Goal: Task Accomplishment & Management: Manage account settings

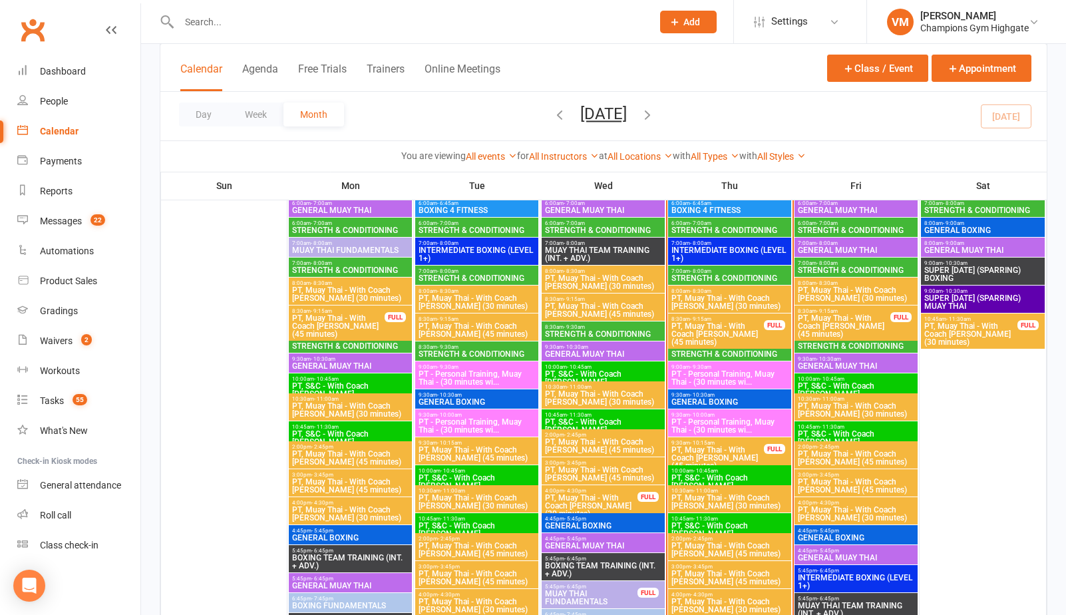
drag, startPoint x: 0, startPoint y: 0, endPoint x: 721, endPoint y: 375, distance: 812.8
click at [708, 389] on div "9:30am - 10:30am GENERAL BOXING" at bounding box center [729, 398] width 123 height 19
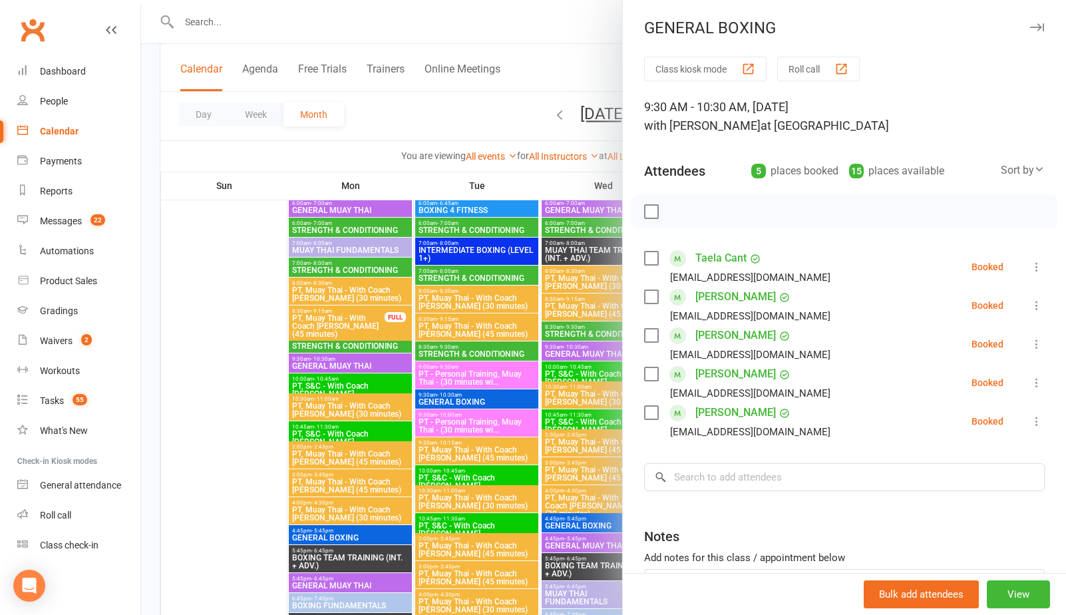
click at [555, 326] on div at bounding box center [603, 307] width 925 height 615
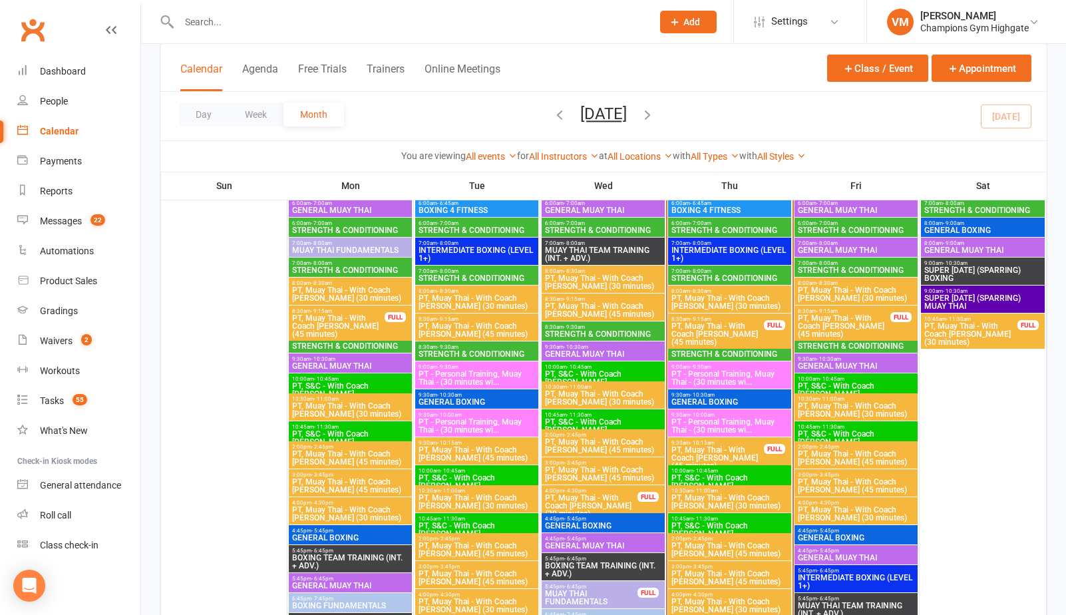
click at [840, 342] on span "STRENGTH & CONDITIONING" at bounding box center [856, 346] width 118 height 8
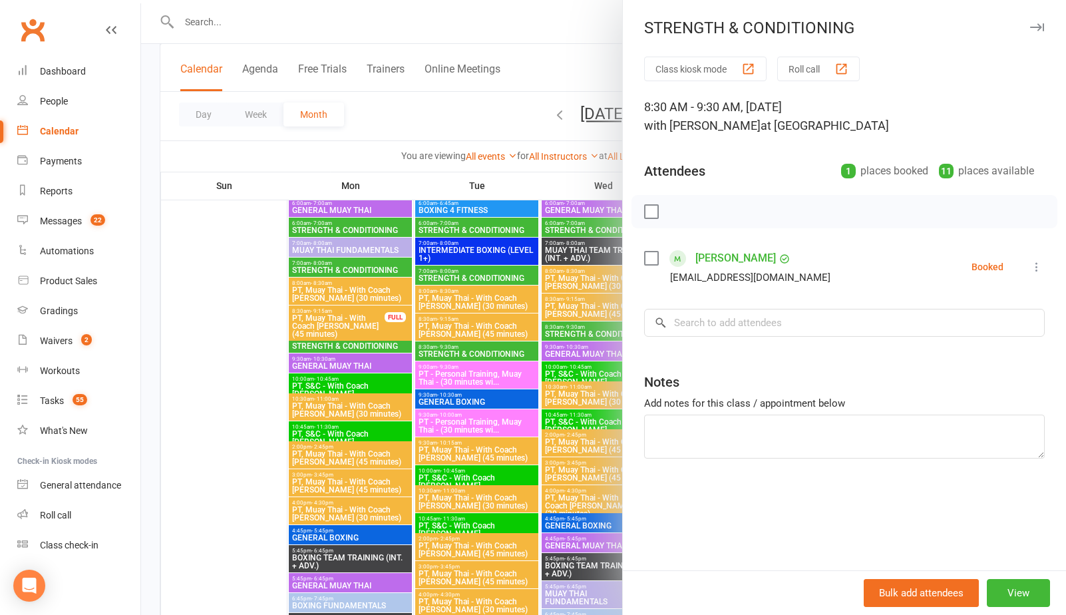
click at [482, 373] on div at bounding box center [603, 307] width 925 height 615
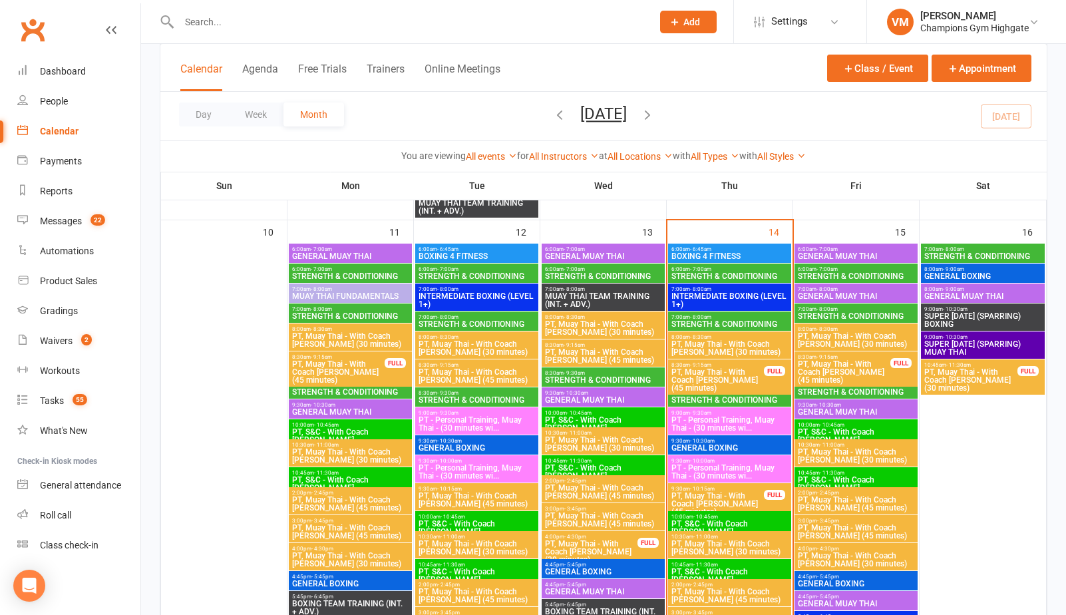
scroll to position [1214, 0]
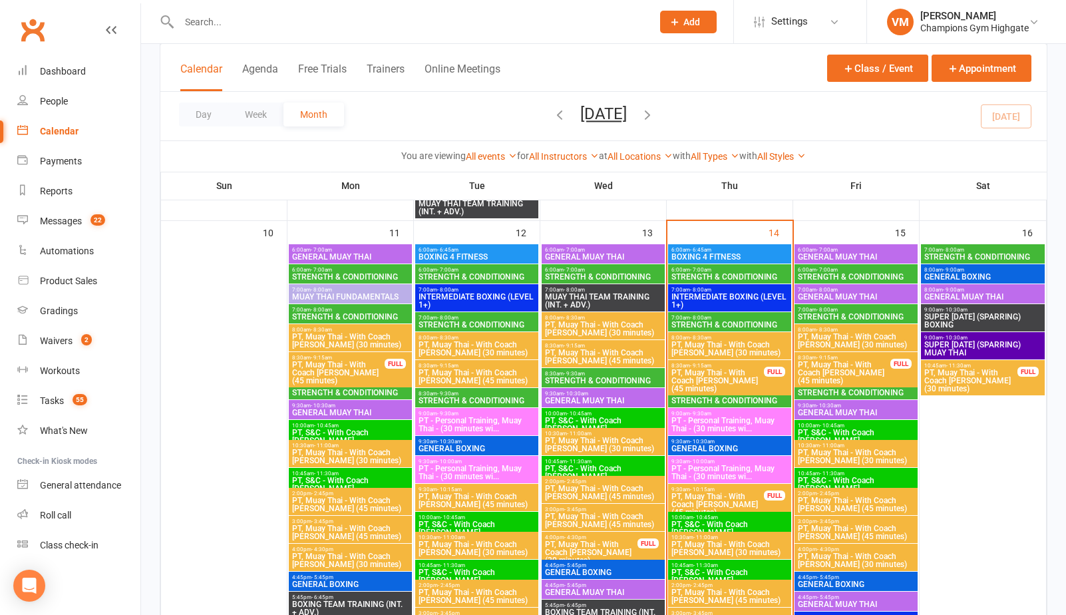
click at [730, 401] on span "STRENGTH & CONDITIONING" at bounding box center [730, 401] width 118 height 8
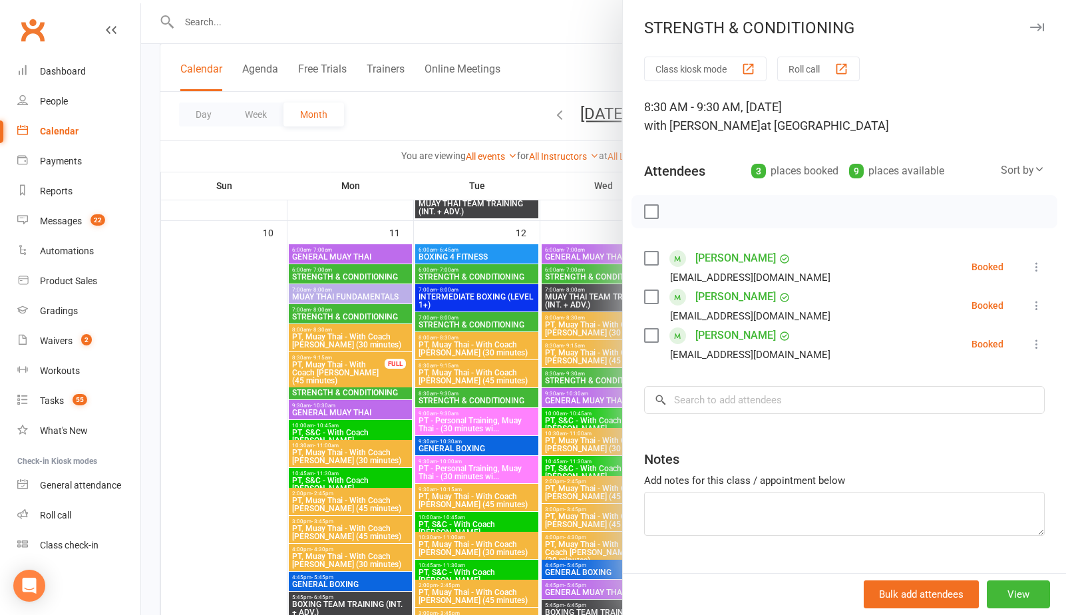
click at [510, 378] on div at bounding box center [603, 307] width 925 height 615
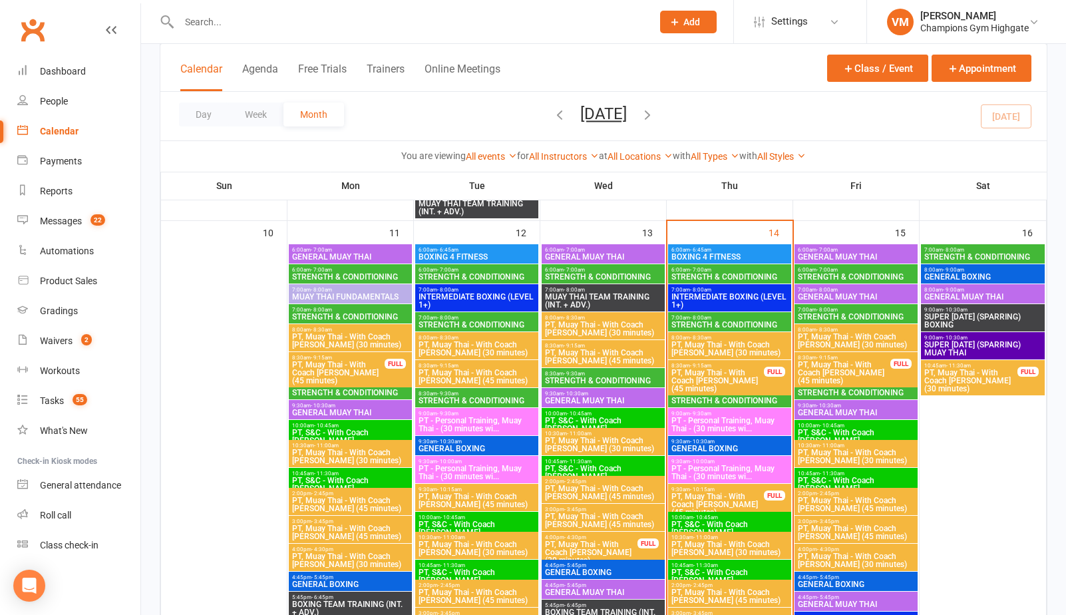
click at [711, 399] on span "STRENGTH & CONDITIONING" at bounding box center [730, 401] width 118 height 8
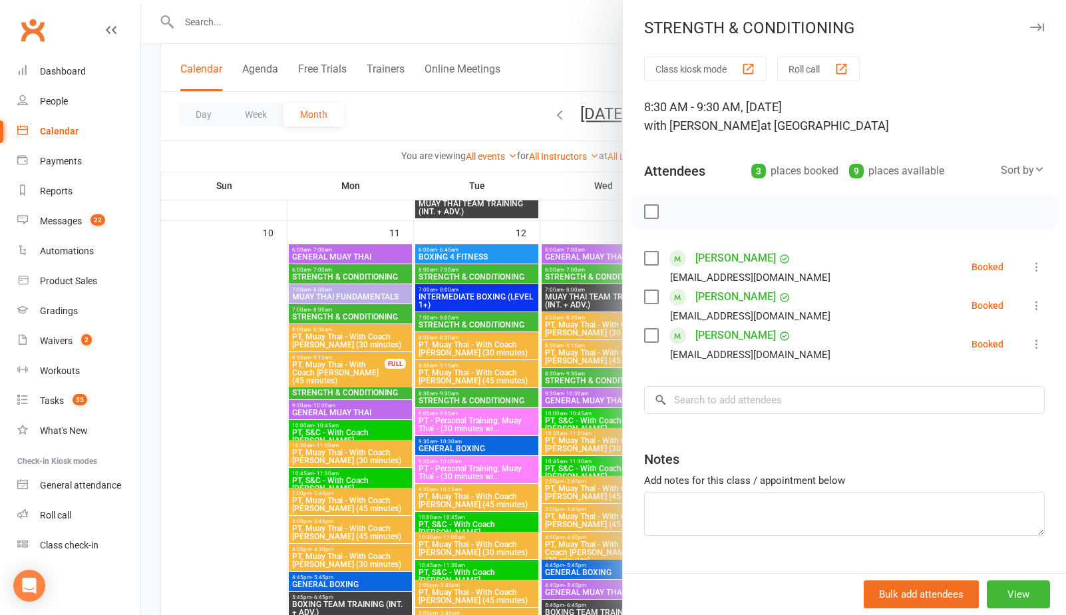
click at [561, 186] on div at bounding box center [603, 307] width 925 height 615
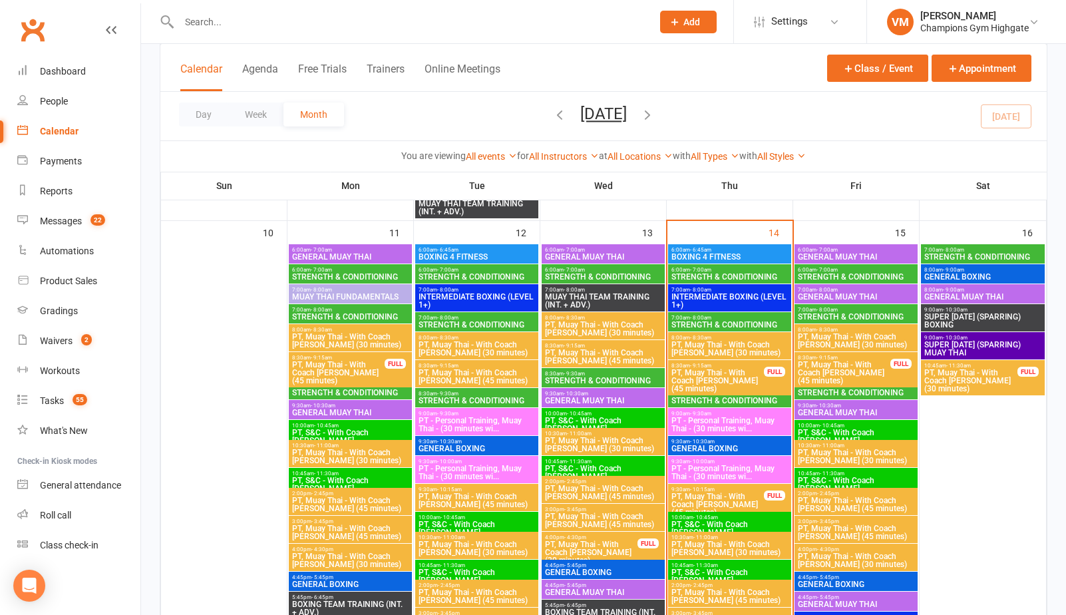
click at [819, 387] on span "- 9:30am" at bounding box center [827, 386] width 21 height 6
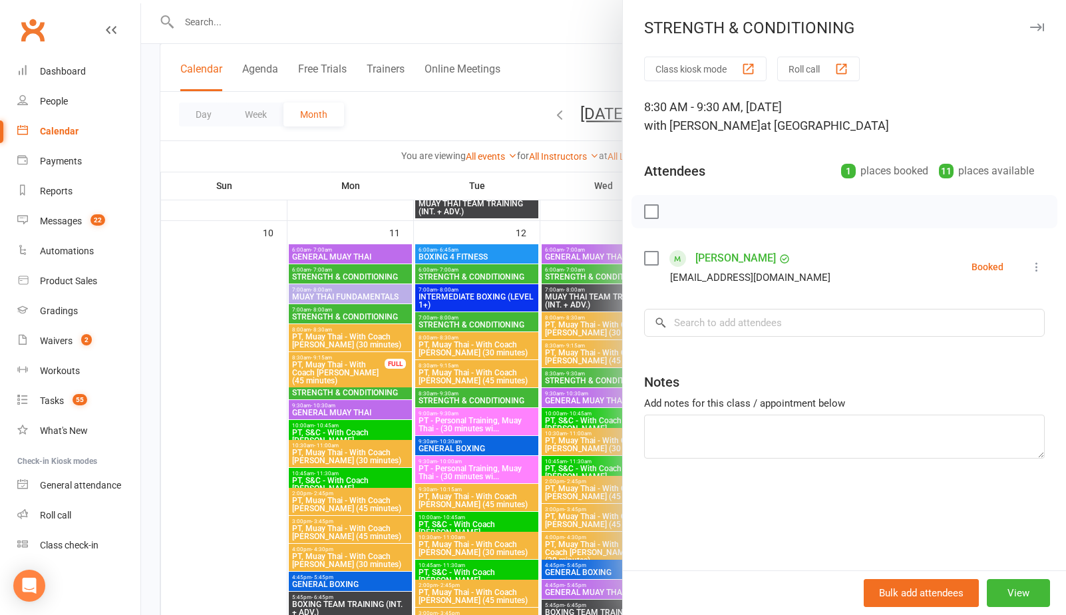
click at [574, 196] on div at bounding box center [603, 307] width 925 height 615
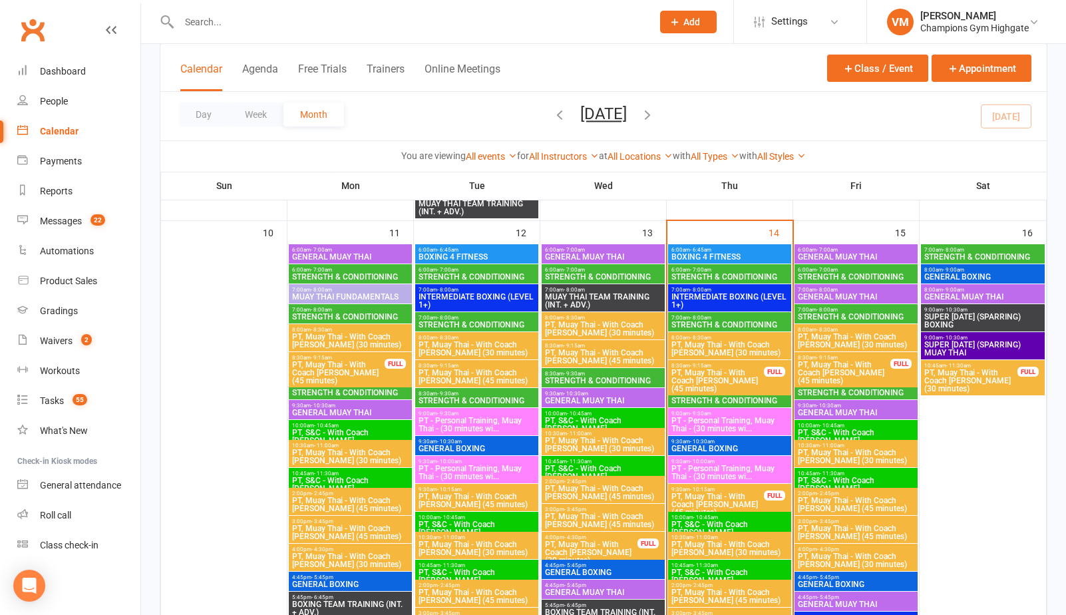
click at [863, 310] on span "7:00am - 8:00am" at bounding box center [856, 310] width 118 height 6
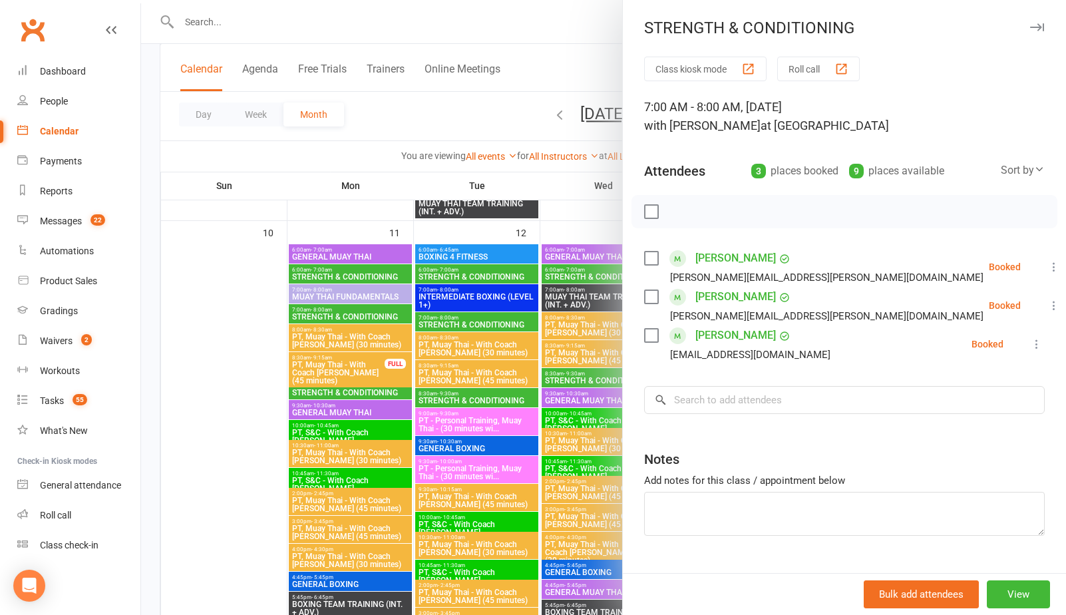
click at [584, 224] on div at bounding box center [603, 307] width 925 height 615
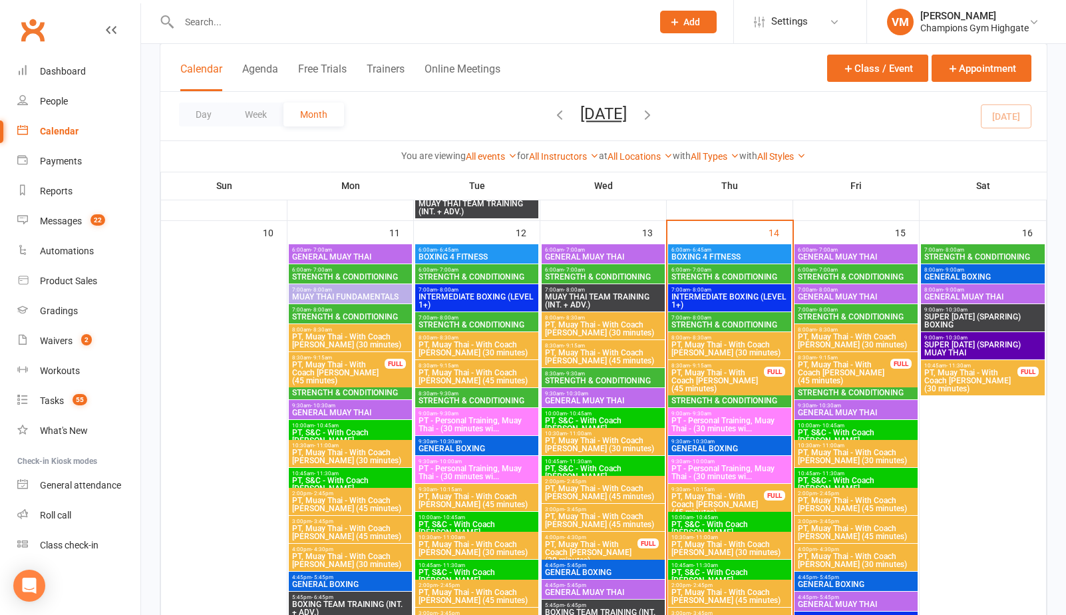
click at [856, 271] on span "6:00am - 7:00am" at bounding box center [856, 270] width 118 height 6
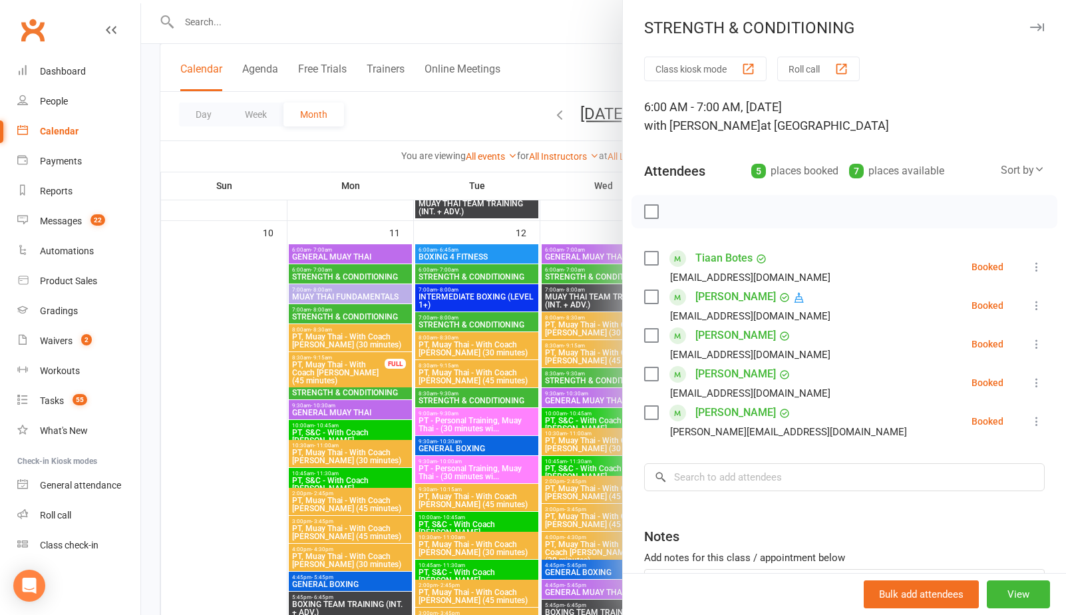
click at [566, 200] on div at bounding box center [603, 307] width 925 height 615
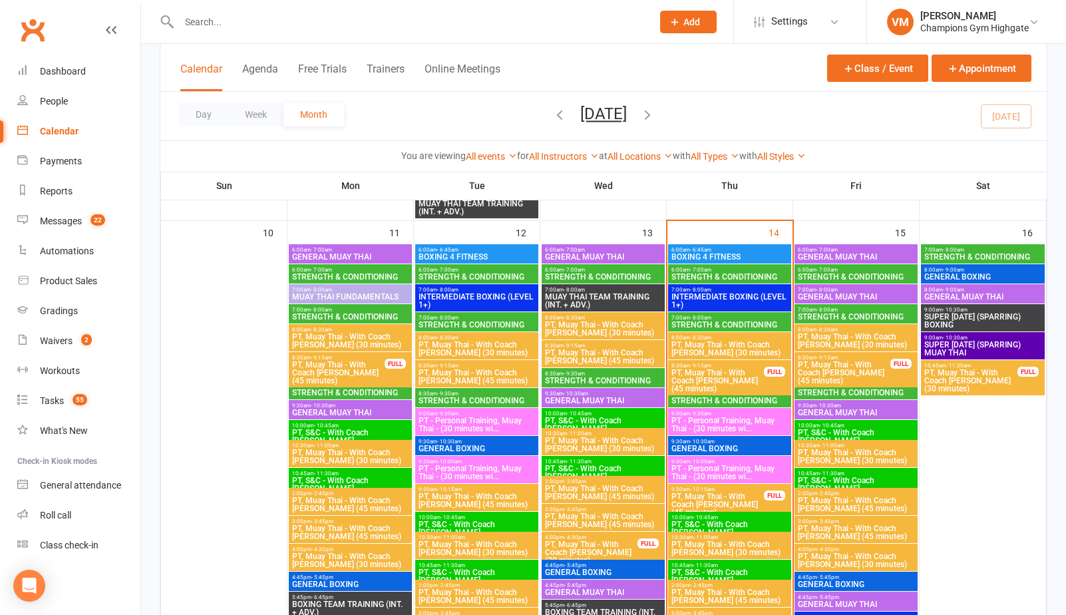
click at [985, 256] on span "STRENGTH & CONDITIONING" at bounding box center [983, 257] width 118 height 8
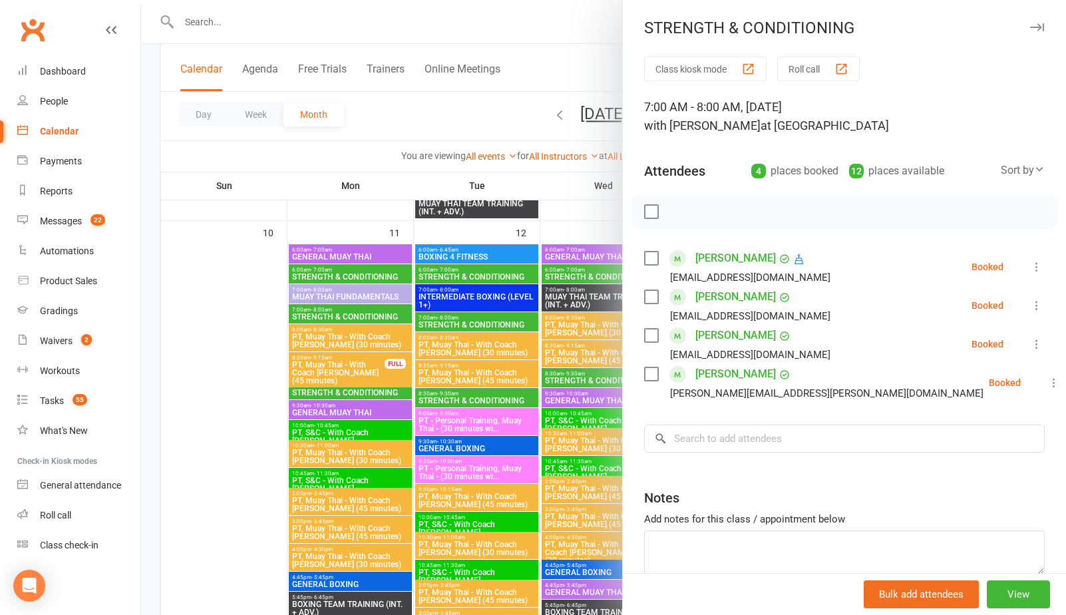
click at [576, 212] on div at bounding box center [603, 307] width 925 height 615
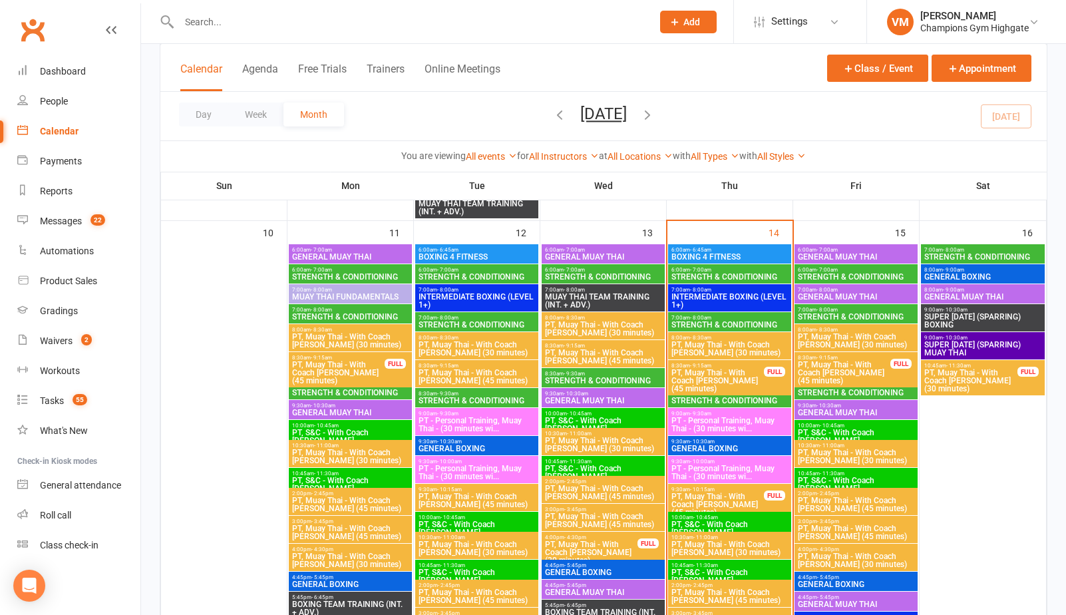
click at [701, 395] on span "- 9:30am" at bounding box center [700, 394] width 21 height 6
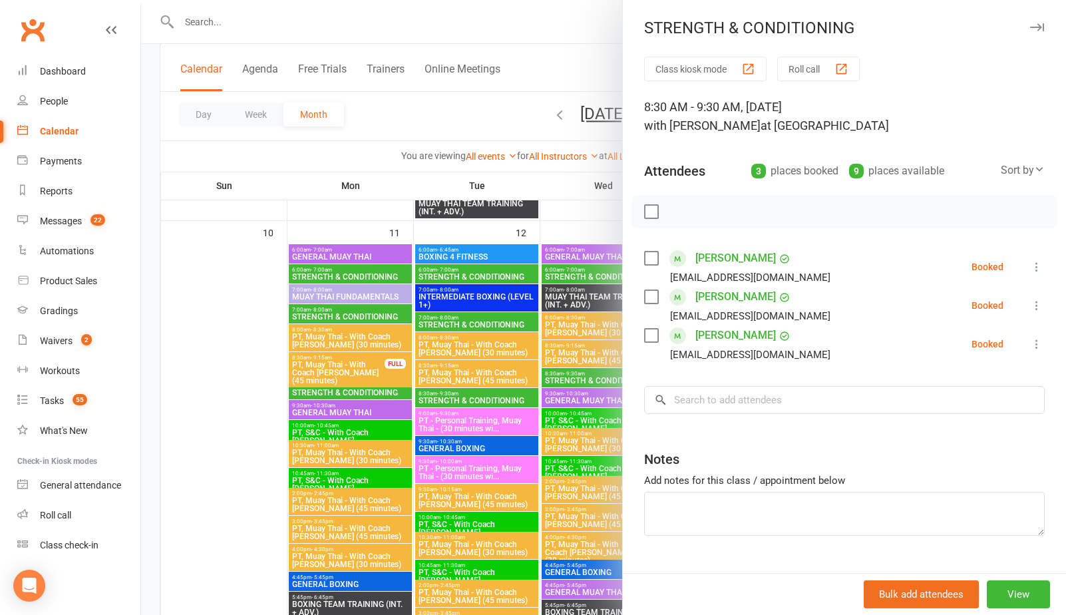
click at [653, 270] on div "[EMAIL_ADDRESS][DOMAIN_NAME]" at bounding box center [740, 277] width 192 height 17
click at [653, 262] on label at bounding box center [650, 258] width 13 height 13
click at [654, 335] on label at bounding box center [650, 335] width 13 height 13
click at [678, 208] on icon "button" at bounding box center [681, 211] width 15 height 15
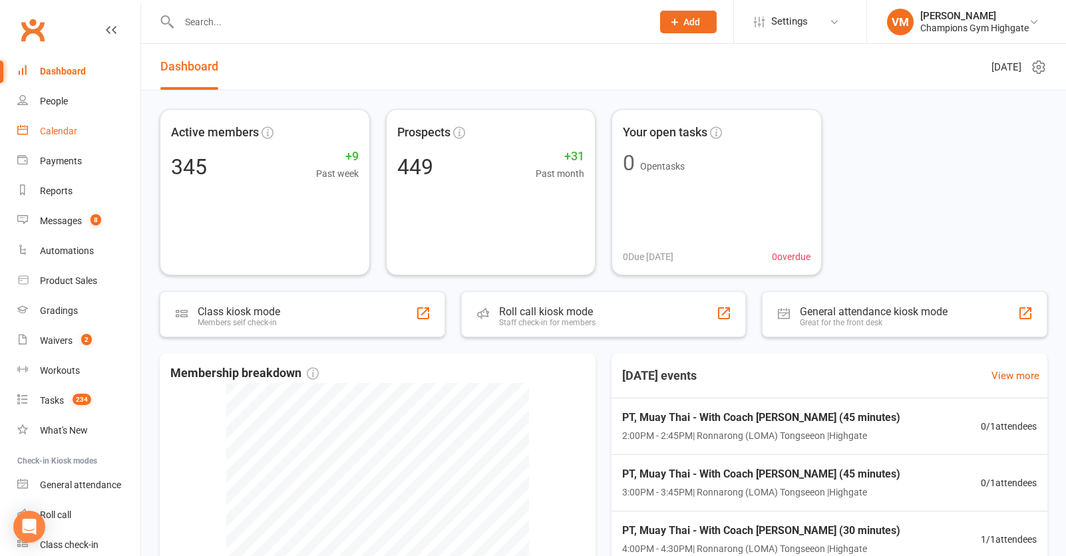
click at [72, 135] on div "Calendar" at bounding box center [58, 131] width 37 height 11
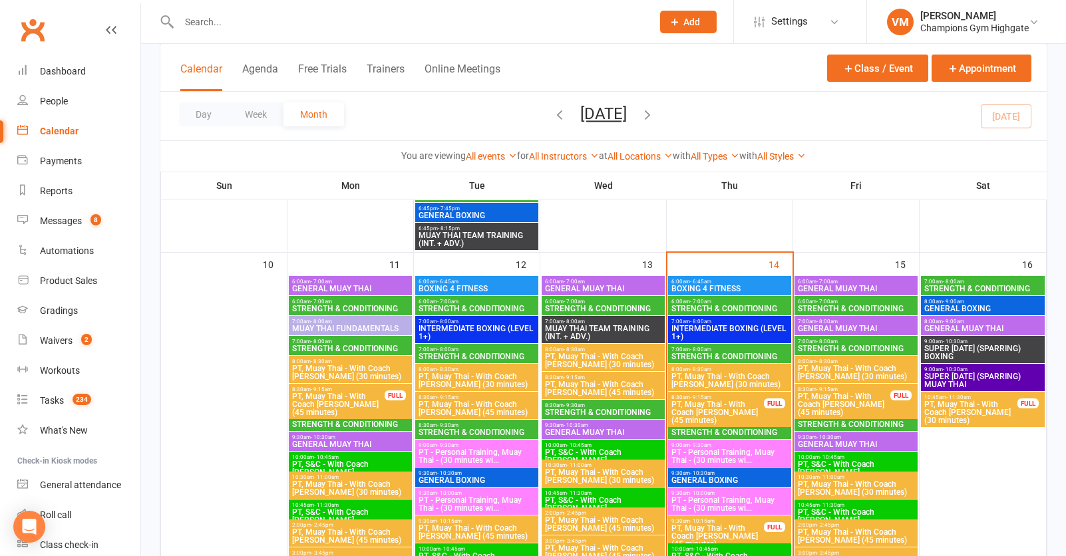
scroll to position [1214, 0]
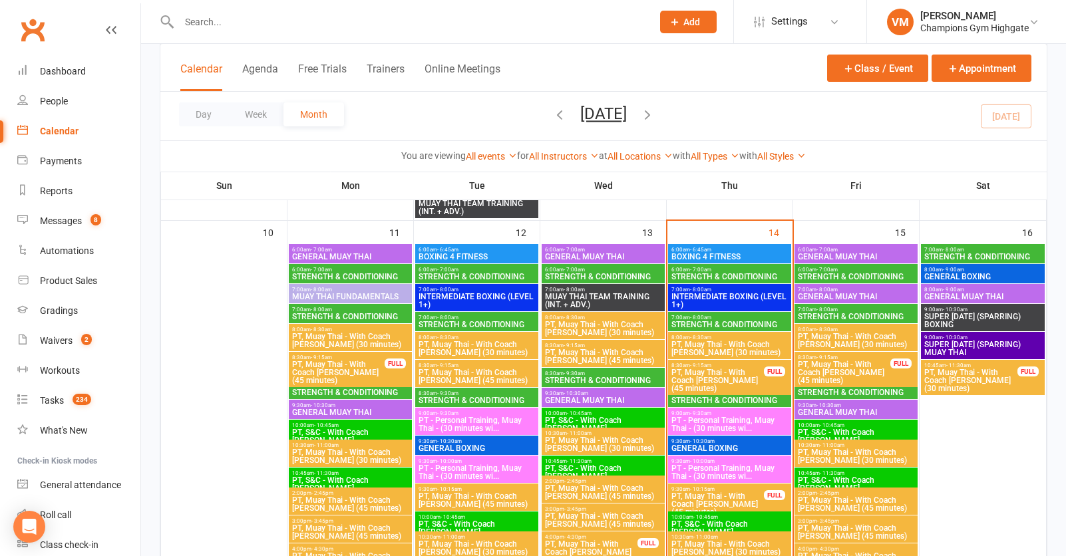
click at [712, 393] on span "8:30am - 9:30am" at bounding box center [730, 394] width 118 height 6
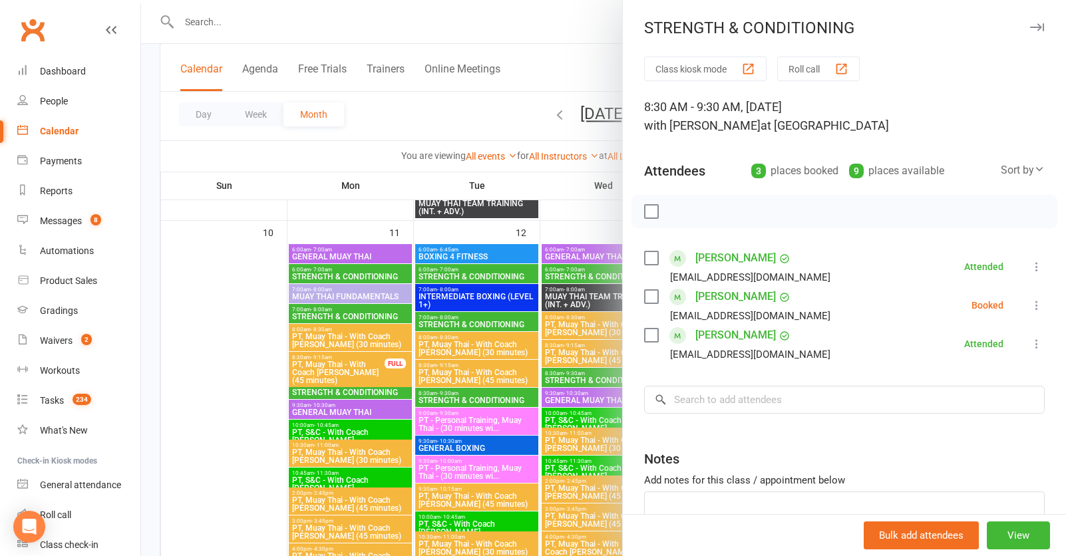
click at [651, 300] on label at bounding box center [650, 296] width 13 height 13
click at [681, 211] on icon "button" at bounding box center [682, 211] width 2 height 2
click at [649, 294] on label at bounding box center [650, 296] width 13 height 13
click at [87, 71] on link "Dashboard" at bounding box center [78, 72] width 123 height 30
